Goal: Transaction & Acquisition: Purchase product/service

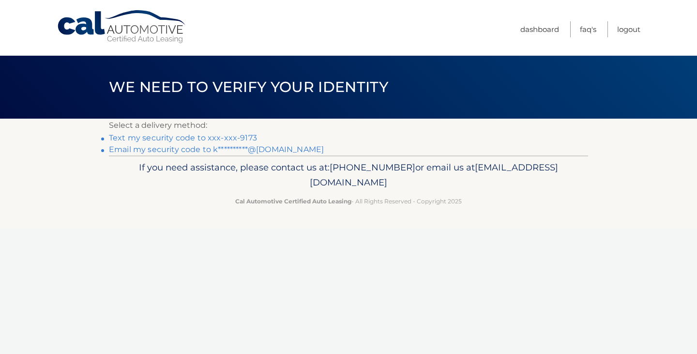
click at [218, 139] on link "Text my security code to xxx-xxx-9173" at bounding box center [183, 137] width 148 height 9
click at [201, 150] on link "**********" at bounding box center [216, 149] width 215 height 9
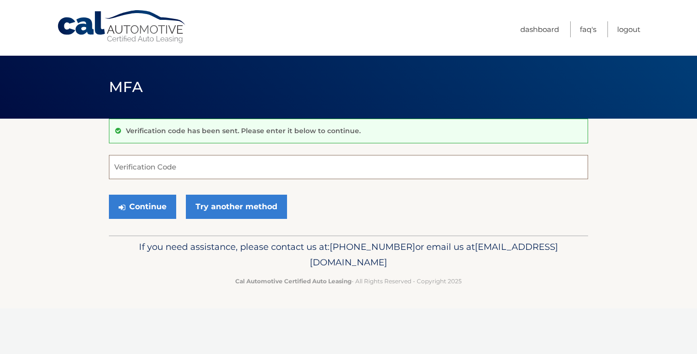
click at [179, 176] on input "Verification Code" at bounding box center [348, 167] width 479 height 24
type input "182140"
click at [109, 194] on button "Continue" at bounding box center [142, 206] width 67 height 24
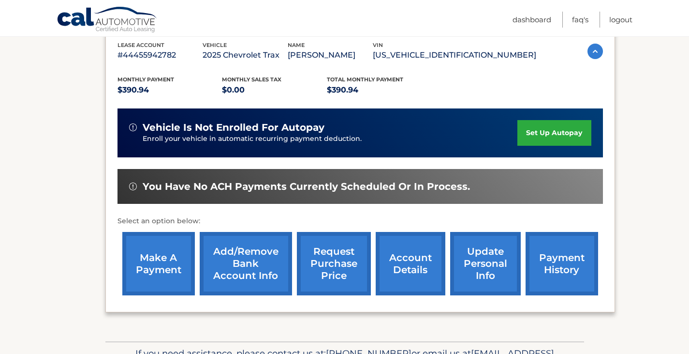
scroll to position [172, 0]
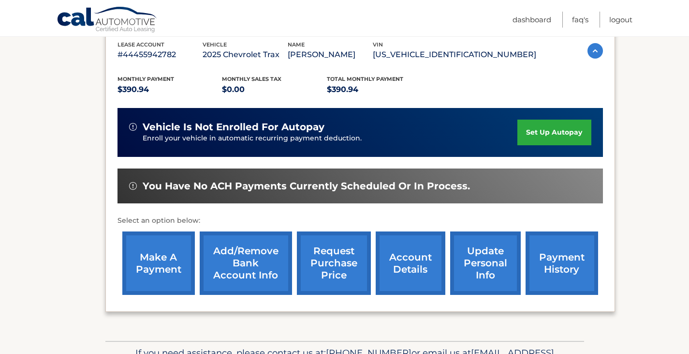
click at [142, 261] on link "make a payment" at bounding box center [158, 262] width 73 height 63
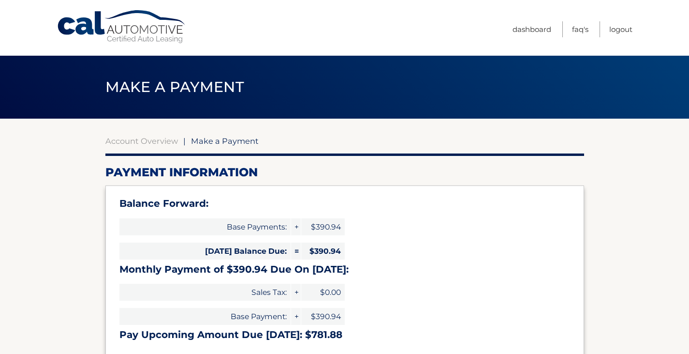
select select "OTY2ZTIzMGUtOTJjOS00ODFjLThkZDAtODliZTdkNTY3OTYx"
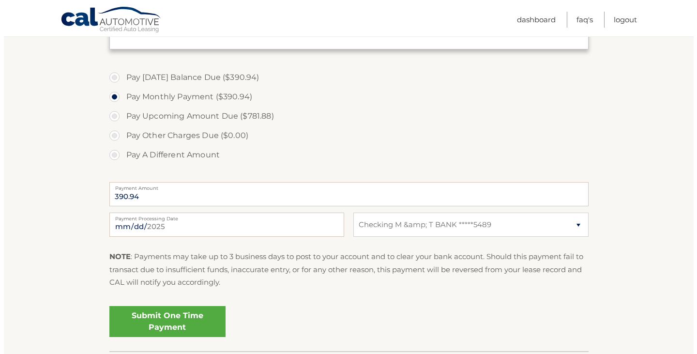
scroll to position [309, 0]
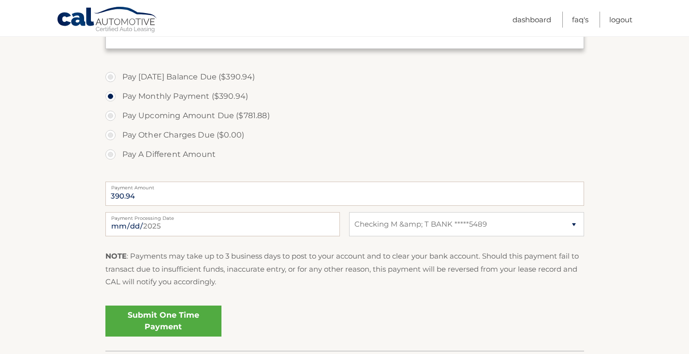
click at [207, 325] on link "Submit One Time Payment" at bounding box center [163, 320] width 116 height 31
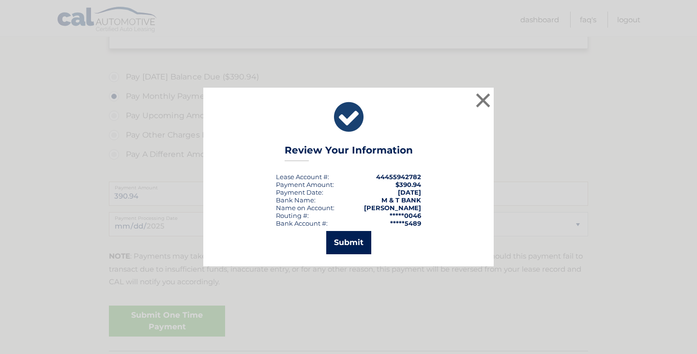
click at [342, 235] on button "Submit" at bounding box center [348, 242] width 45 height 23
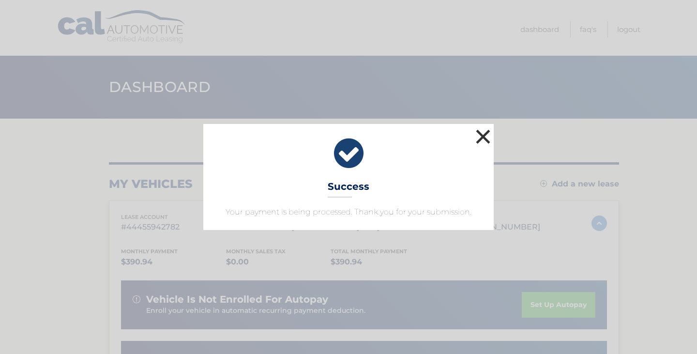
click at [477, 136] on button "×" at bounding box center [482, 136] width 19 height 19
